Goal: Find specific page/section

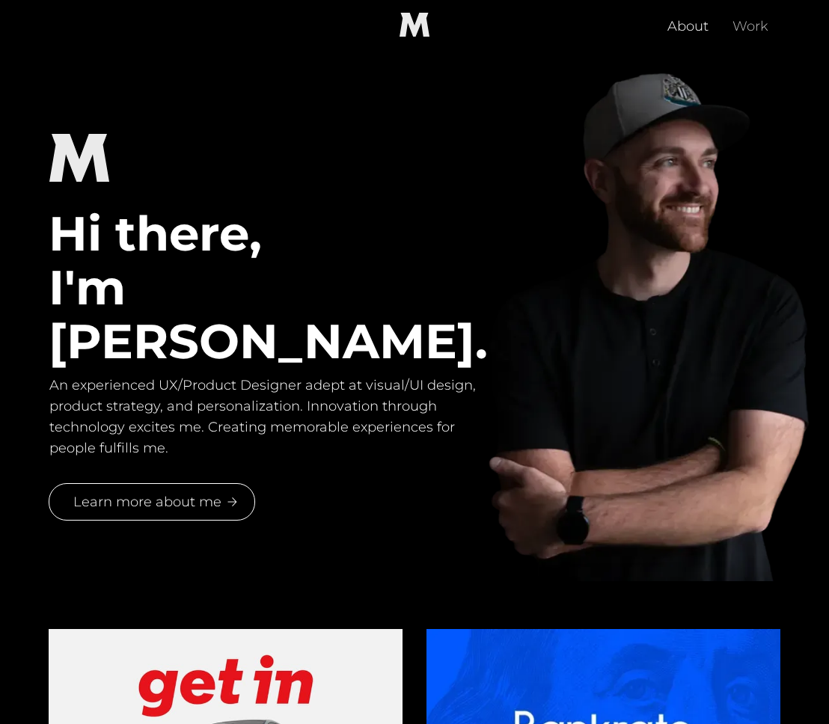
click at [754, 19] on link "Work" at bounding box center [751, 25] width 60 height 48
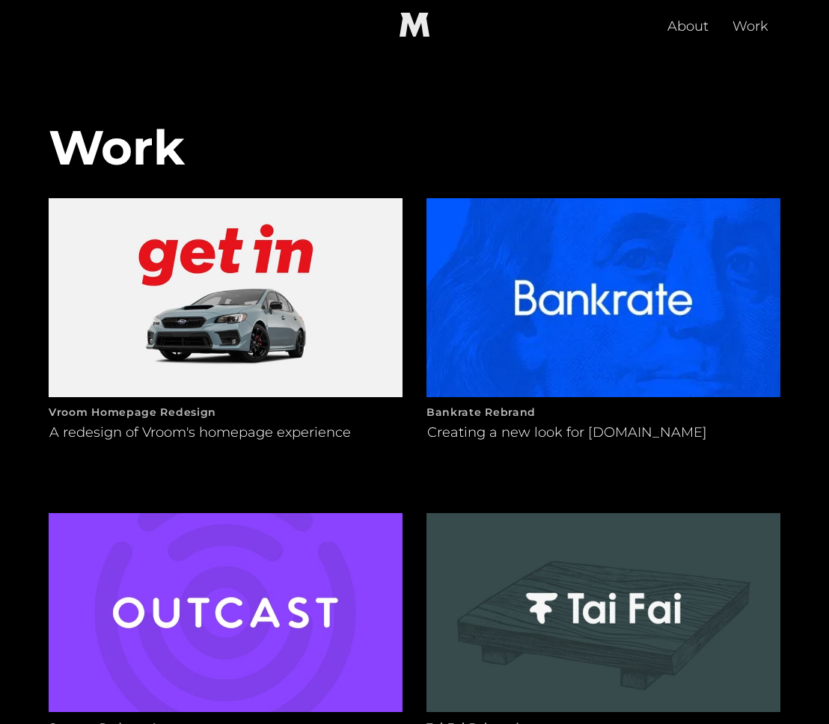
click at [753, 25] on link "Work" at bounding box center [751, 25] width 60 height 48
click at [688, 34] on link "About" at bounding box center [688, 25] width 65 height 48
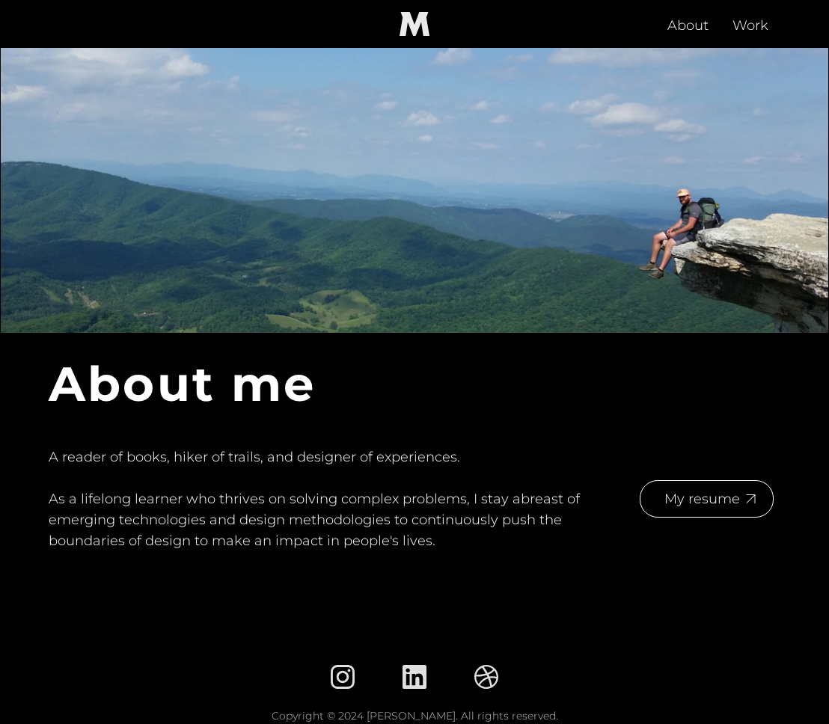
scroll to position [45, 0]
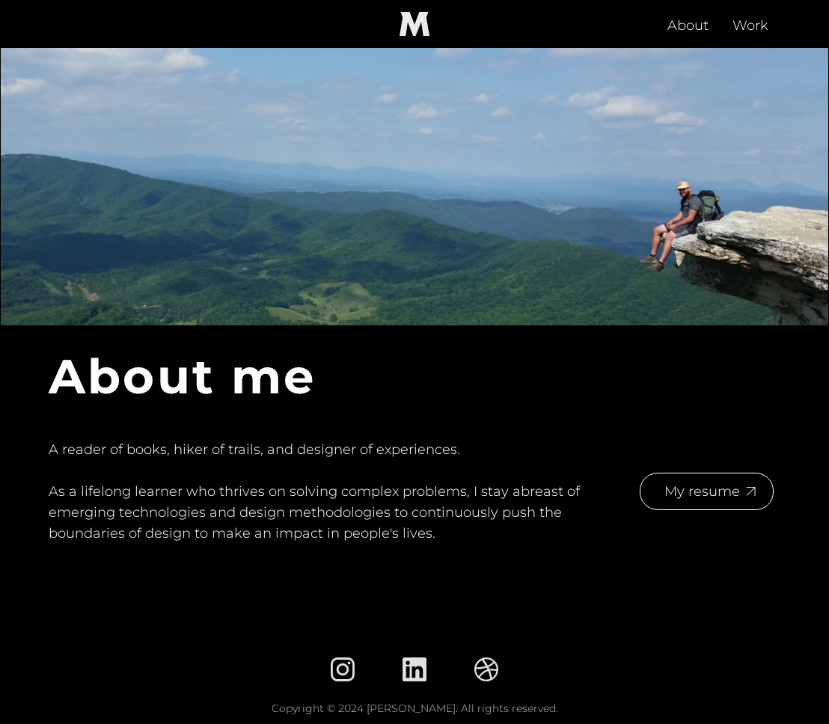
click at [740, 502] on link "My resume" at bounding box center [707, 491] width 134 height 37
